Goal: Task Accomplishment & Management: Use online tool/utility

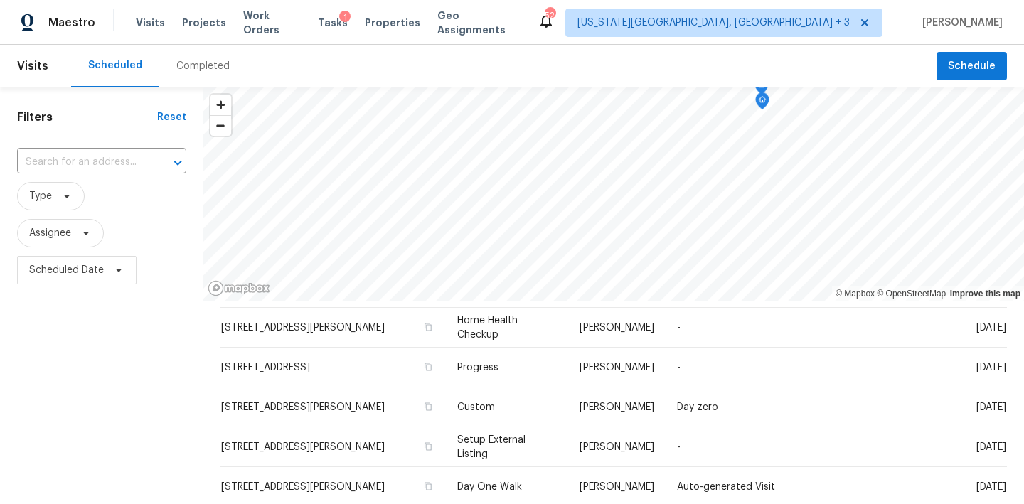
click at [339, 24] on div "1" at bounding box center [344, 18] width 11 height 14
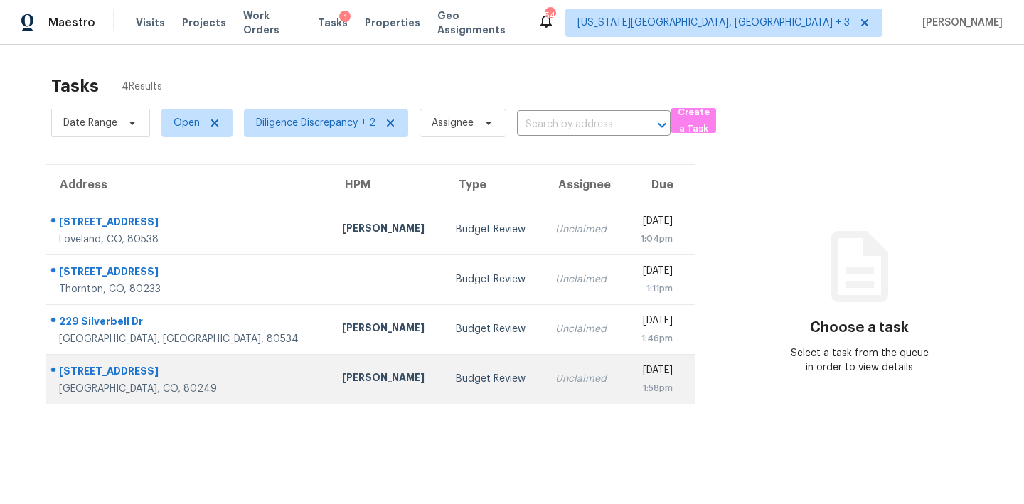
click at [342, 383] on div "David Page" at bounding box center [387, 379] width 91 height 18
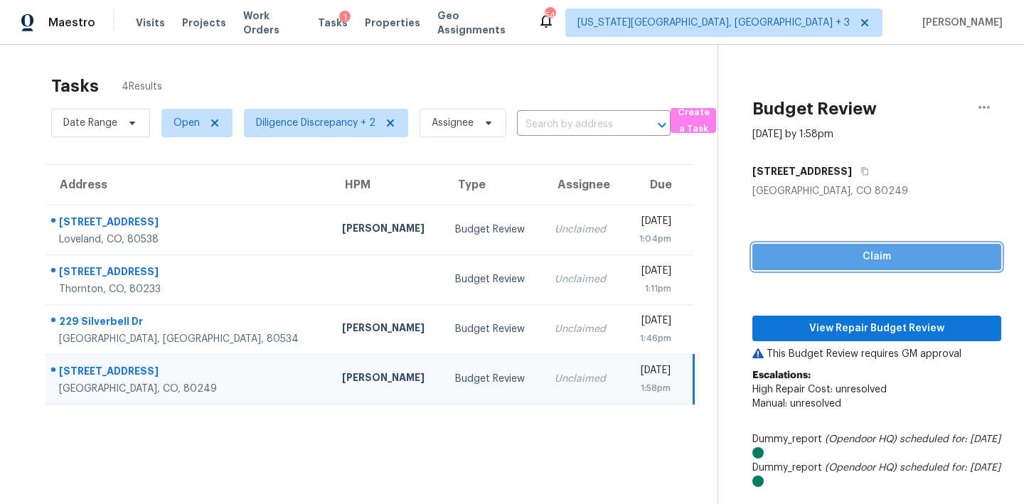
click at [852, 258] on span "Claim" at bounding box center [877, 257] width 226 height 18
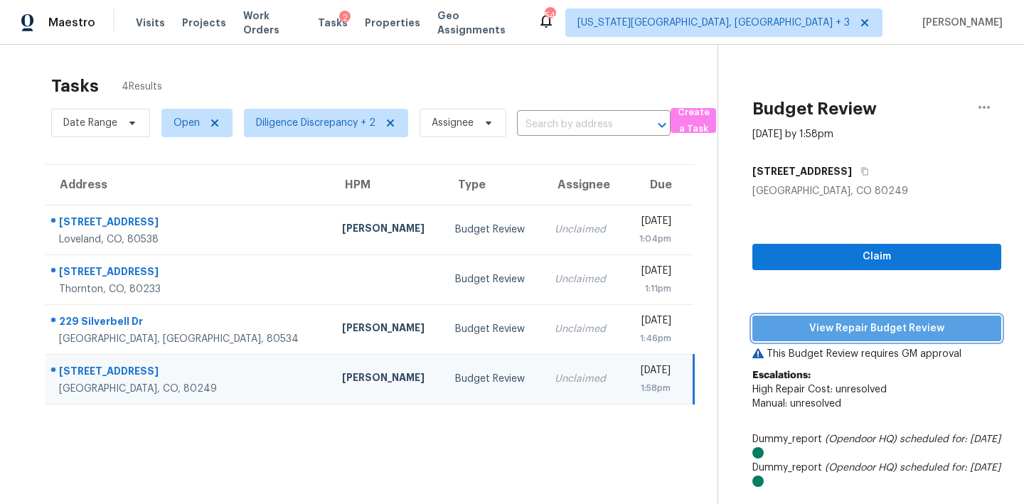
click at [852, 319] on button "View Repair Budget Review" at bounding box center [876, 329] width 249 height 26
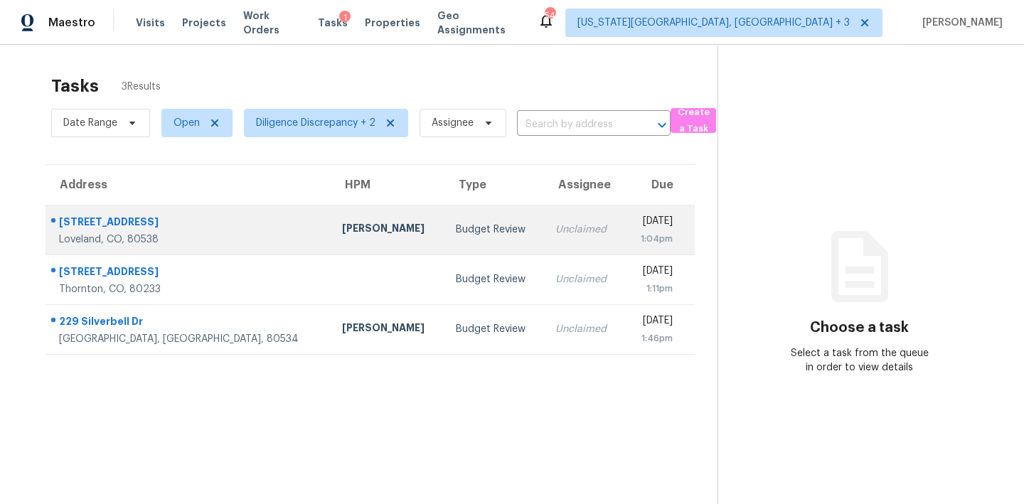
click at [544, 240] on td "Unclaimed" at bounding box center [584, 230] width 80 height 50
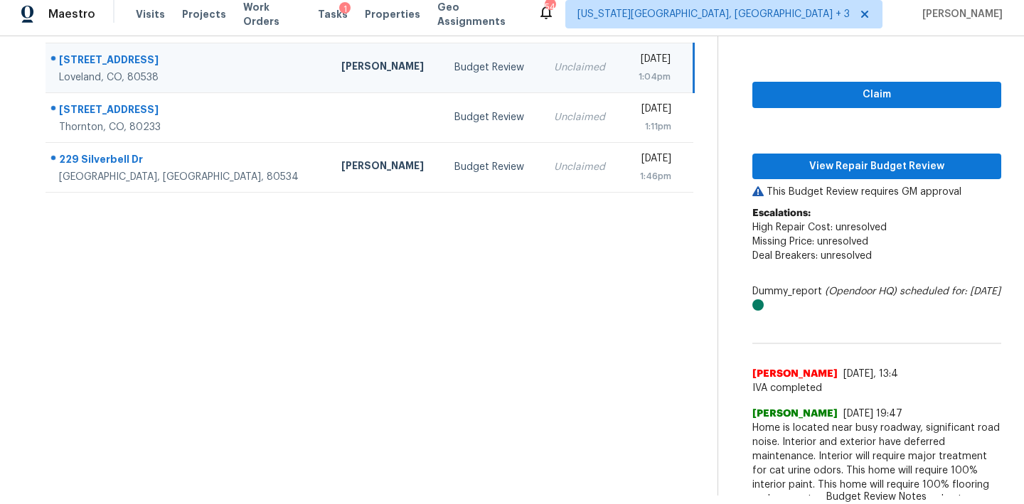
scroll to position [150, 0]
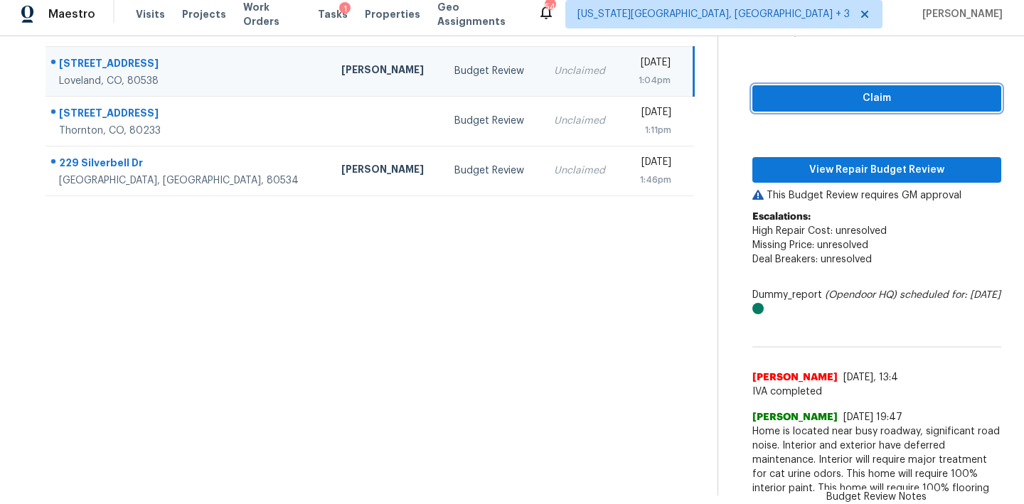
click at [844, 95] on span "Claim" at bounding box center [877, 99] width 226 height 18
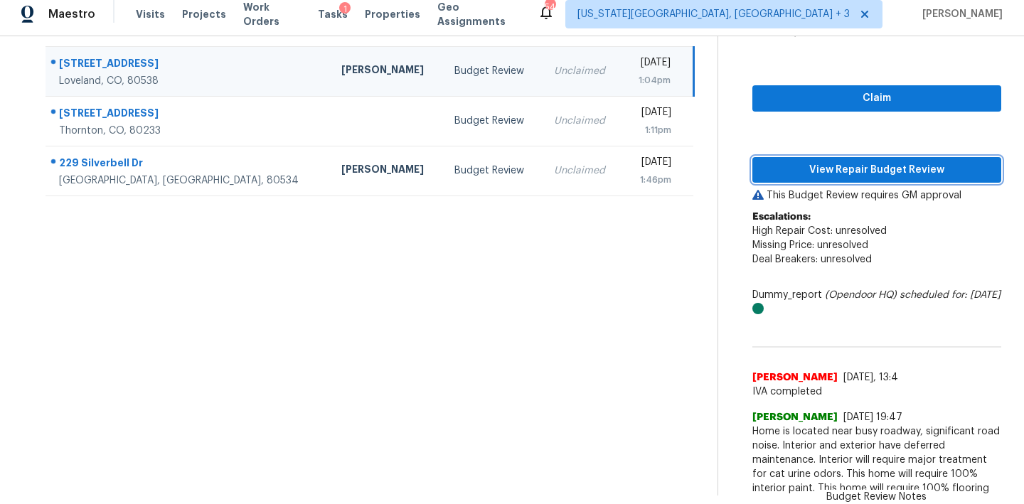
click at [843, 176] on span "View Repair Budget Review" at bounding box center [877, 170] width 226 height 18
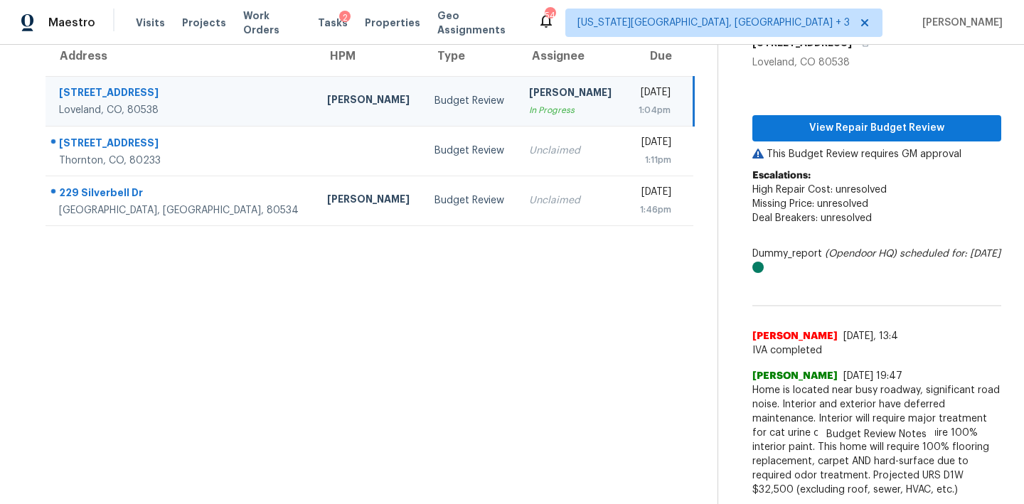
scroll to position [129, 0]
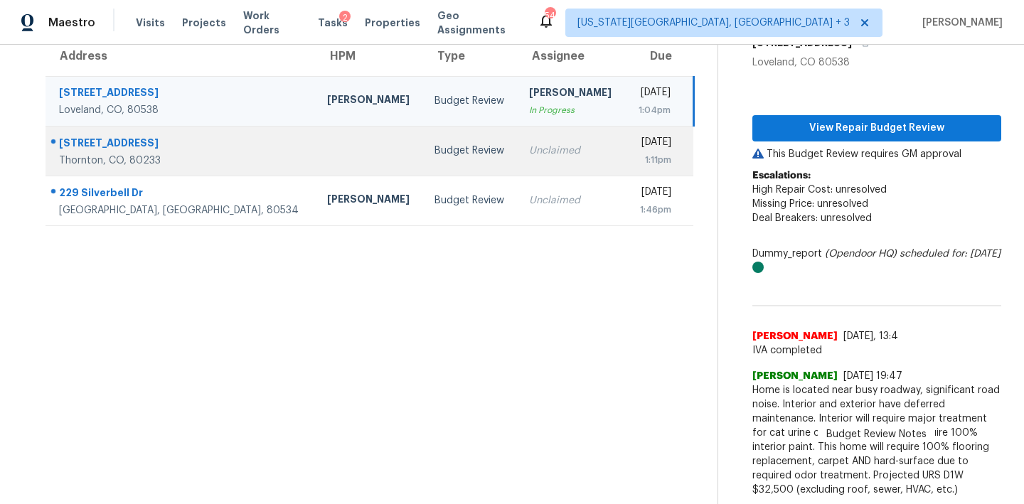
click at [518, 168] on td "Unclaimed" at bounding box center [571, 151] width 107 height 50
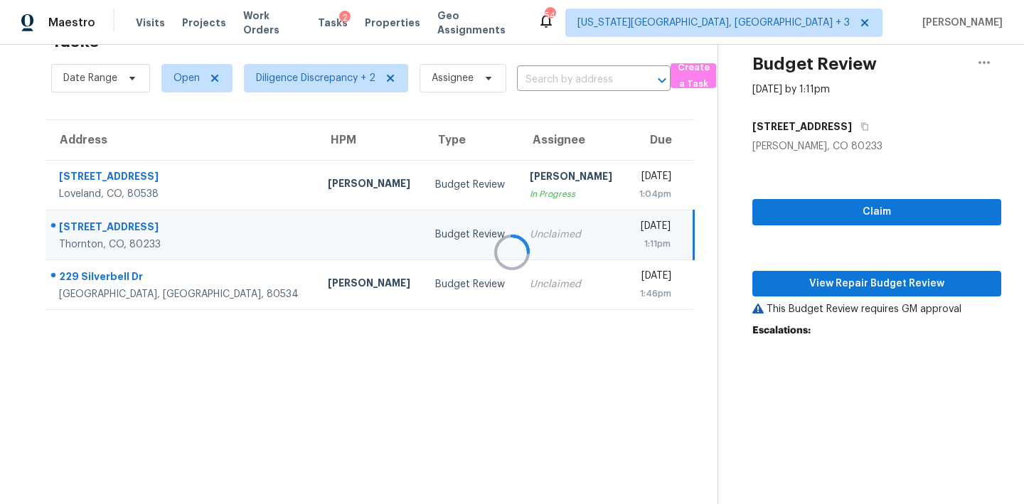
scroll to position [45, 0]
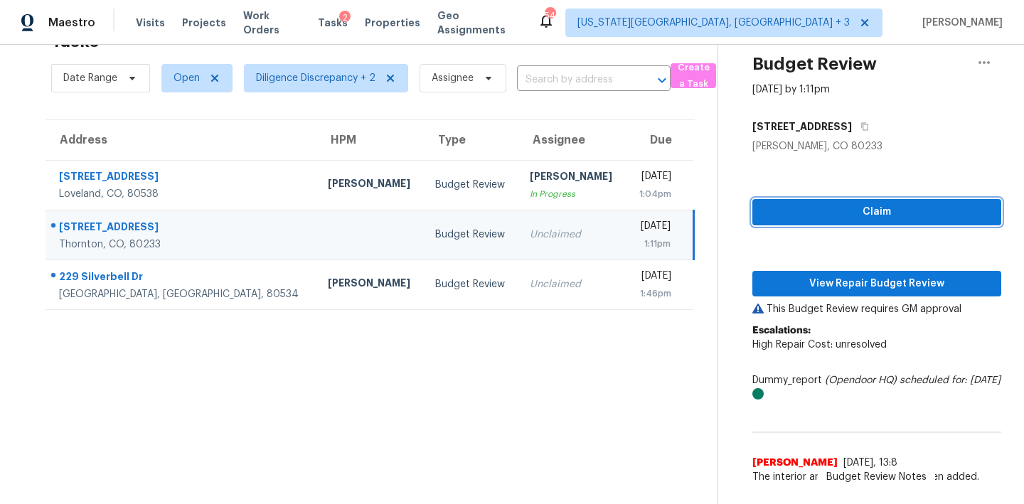
click at [852, 210] on span "Claim" at bounding box center [877, 212] width 226 height 18
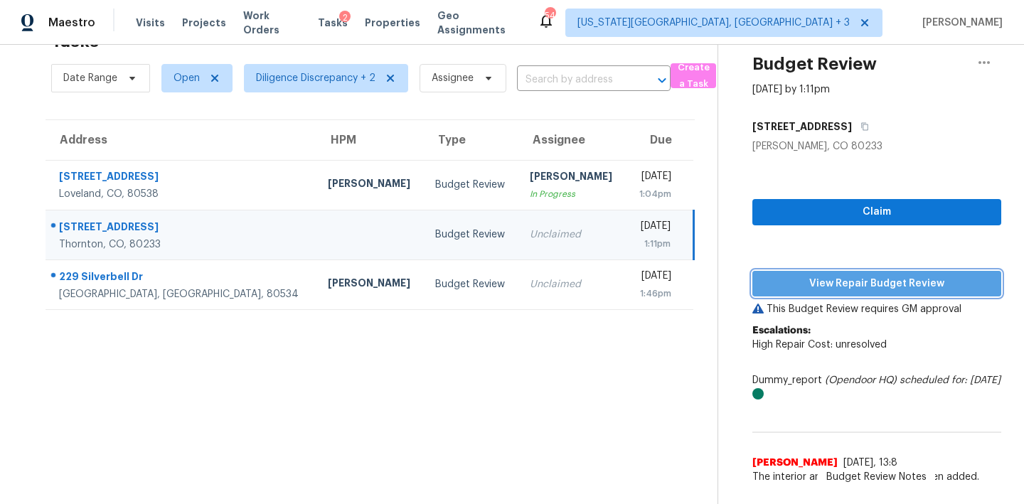
click at [852, 274] on button "View Repair Budget Review" at bounding box center [876, 284] width 249 height 26
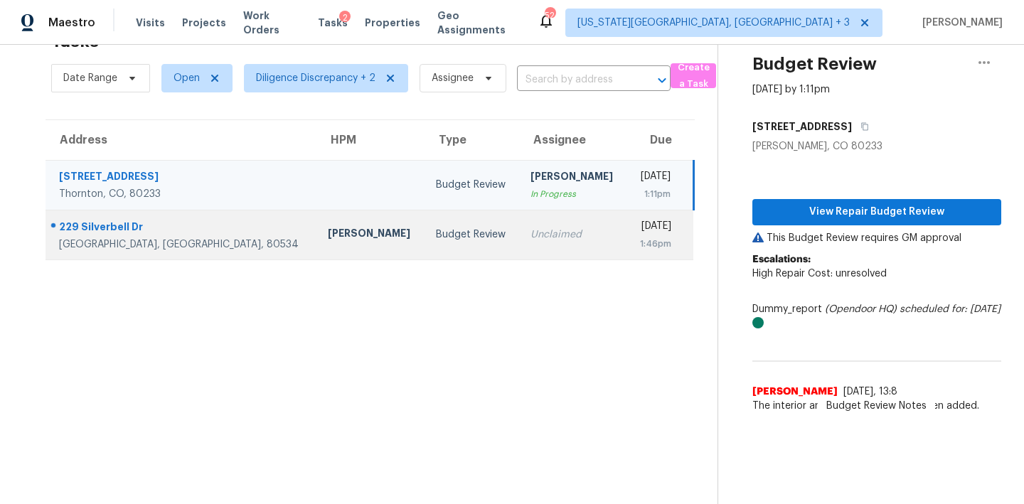
click at [530, 235] on div "Unclaimed" at bounding box center [572, 235] width 85 height 14
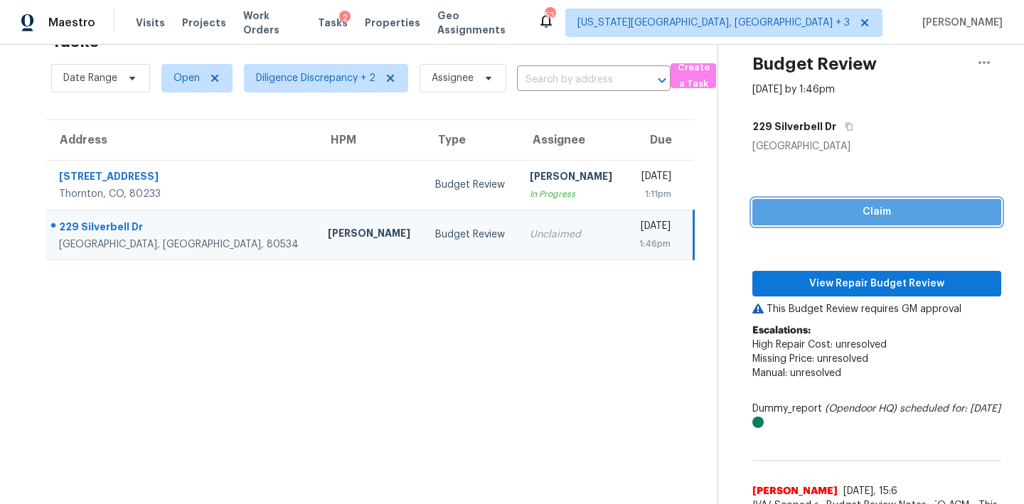
click at [829, 216] on span "Claim" at bounding box center [877, 212] width 226 height 18
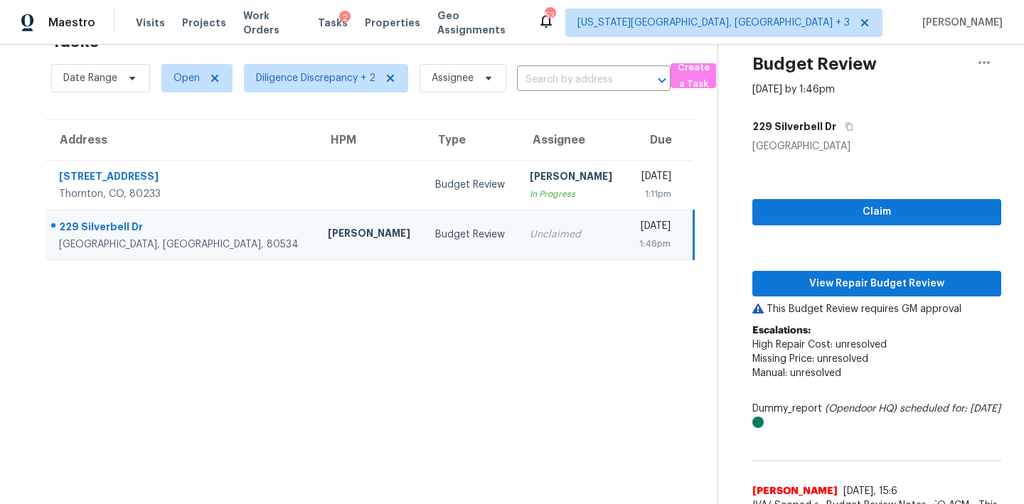
click at [840, 265] on div "Claim View Repair Budget Review This Budget Review requires GM approval Escalat…" at bounding box center [876, 471] width 249 height 634
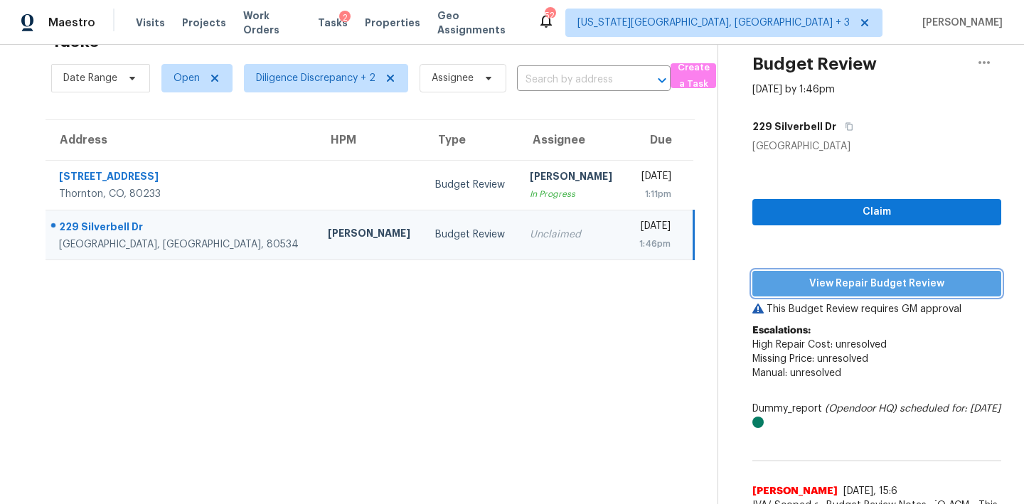
click at [848, 285] on span "View Repair Budget Review" at bounding box center [877, 284] width 226 height 18
